Goal: Task Accomplishment & Management: Complete application form

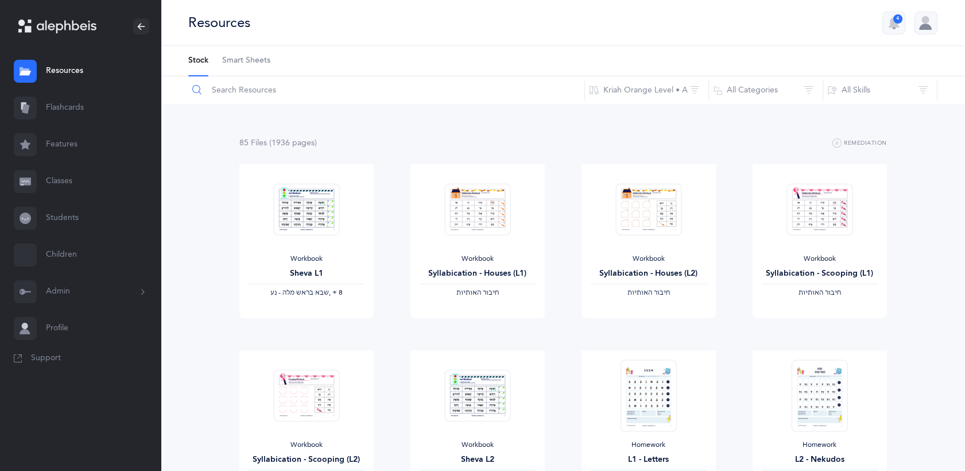
click at [249, 91] on input "text" at bounding box center [386, 90] width 397 height 28
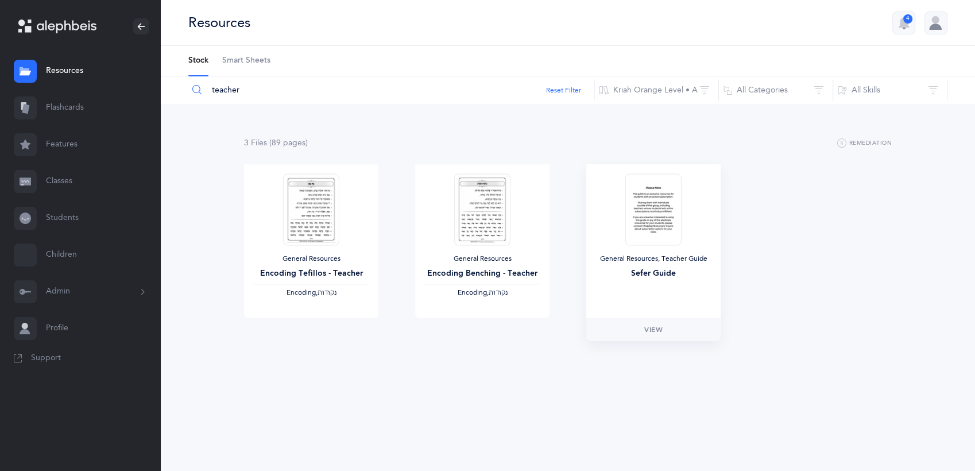
type input "teacher"
click at [675, 190] on img at bounding box center [653, 209] width 56 height 72
click at [666, 232] on img at bounding box center [653, 209] width 56 height 72
click at [55, 180] on link "Classes" at bounding box center [80, 181] width 161 height 37
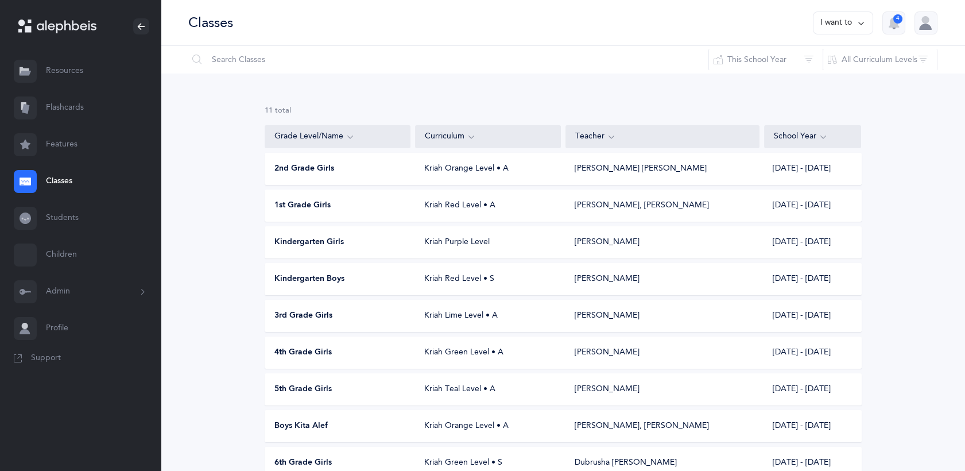
click at [283, 238] on span "Kindergarten Girls" at bounding box center [309, 242] width 69 height 11
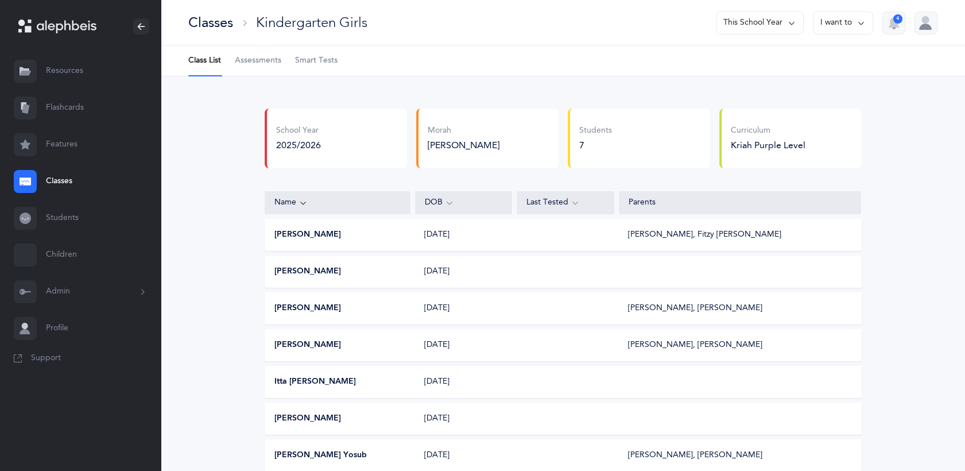
click at [246, 61] on span "Assessments" at bounding box center [258, 60] width 47 height 11
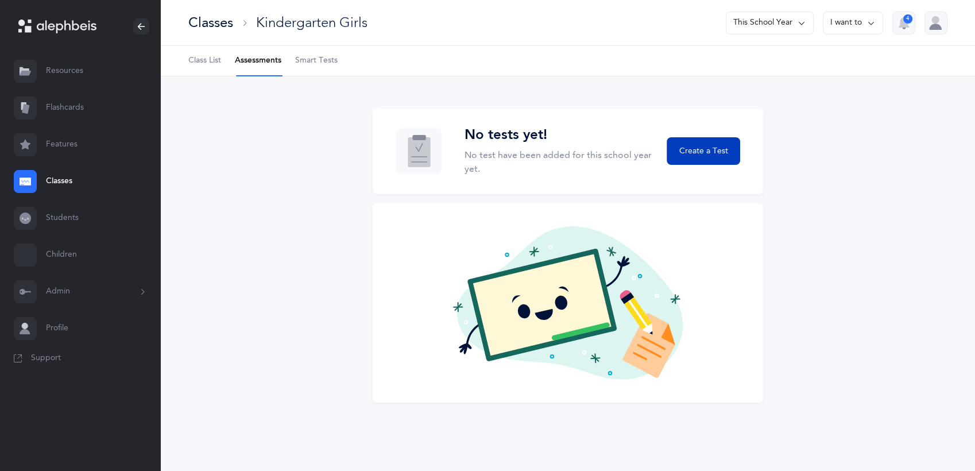
click at [714, 152] on span "Create a Test" at bounding box center [703, 151] width 49 height 12
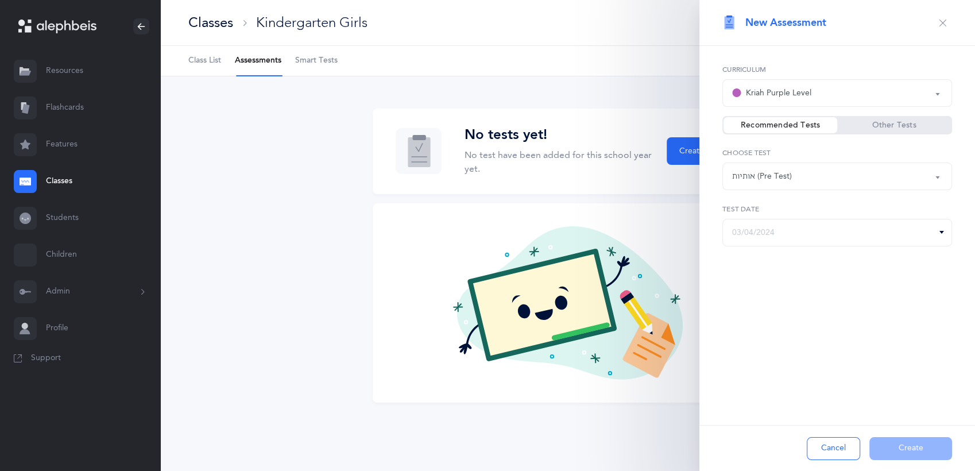
click at [886, 175] on div "אותיות (Pre Test)" at bounding box center [837, 177] width 210 height 20
click at [804, 231] on input "text" at bounding box center [837, 233] width 230 height 28
click at [876, 310] on span "4" at bounding box center [869, 313] width 32 height 23
type input "[DATE]"
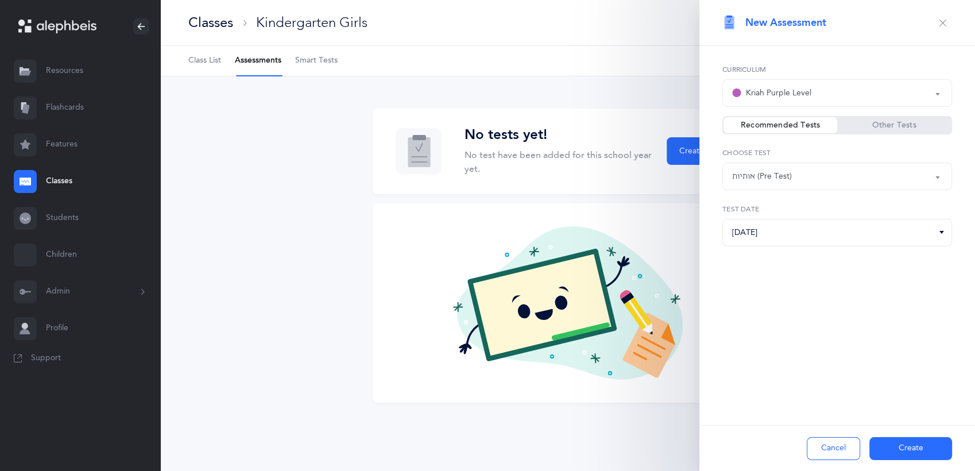
click at [895, 452] on button "Create" at bounding box center [911, 448] width 83 height 23
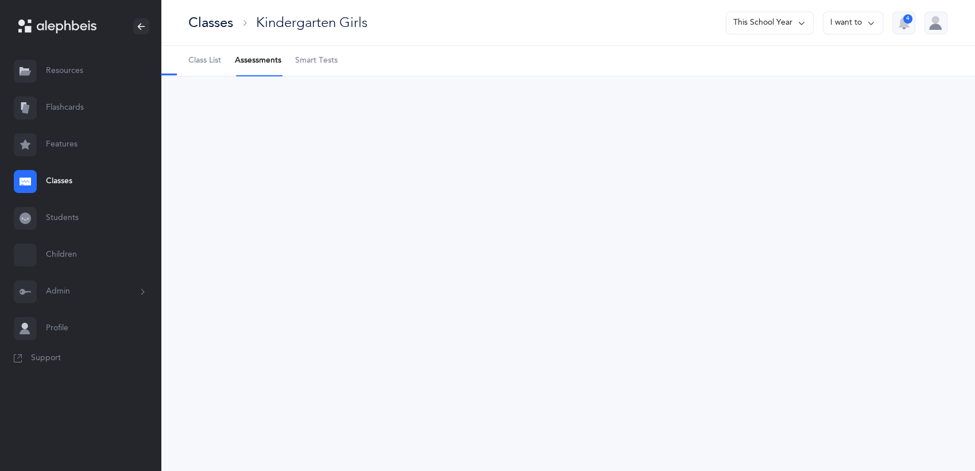
select select "1"
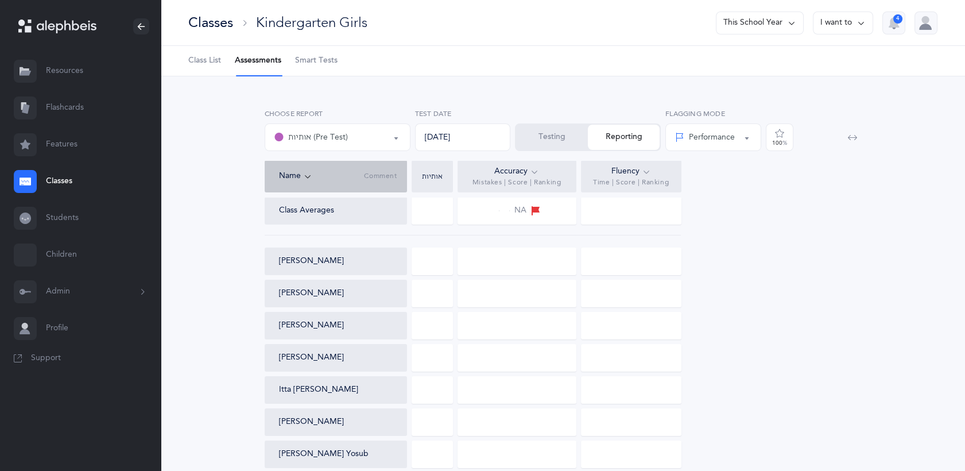
click at [435, 261] on div at bounding box center [432, 262] width 41 height 28
click at [559, 135] on button "Testing" at bounding box center [552, 137] width 72 height 25
